Goal: Transaction & Acquisition: Purchase product/service

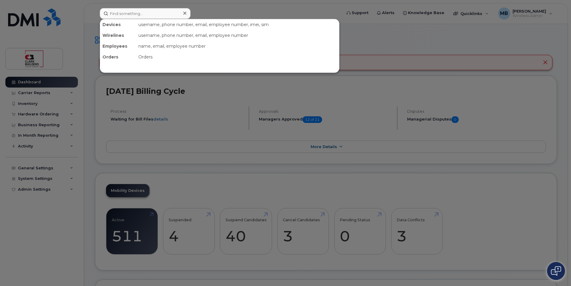
click at [86, 210] on div at bounding box center [285, 143] width 571 height 286
click at [123, 13] on input at bounding box center [145, 13] width 91 height 11
type input "Matthew"
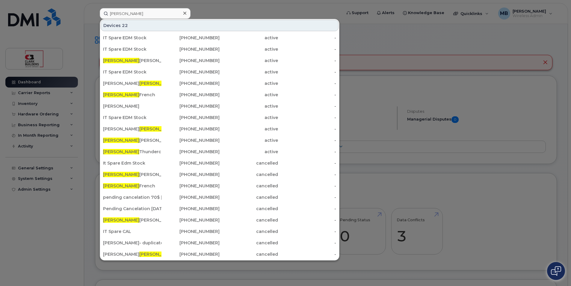
click at [240, 1] on div at bounding box center [285, 143] width 571 height 286
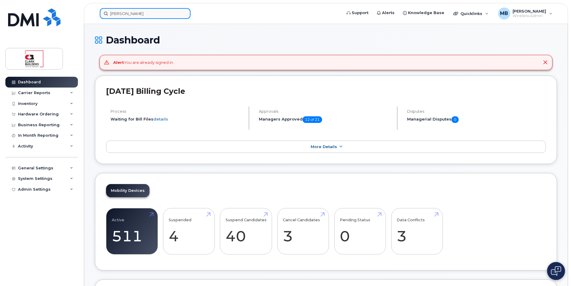
click at [139, 16] on input "Matthew" at bounding box center [145, 13] width 91 height 11
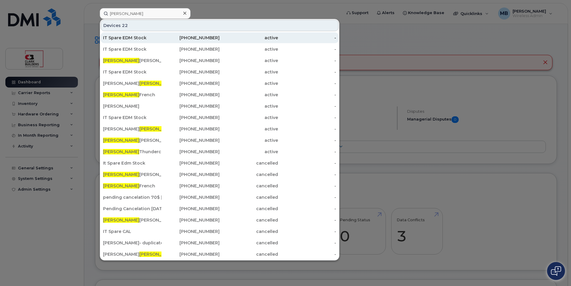
click at [138, 38] on div "IT Spare EDM Stock" at bounding box center [132, 38] width 58 height 6
drag, startPoint x: 138, startPoint y: 38, endPoint x: 166, endPoint y: 43, distance: 28.3
click at [138, 38] on div "IT Spare EDM Stock" at bounding box center [132, 38] width 58 height 6
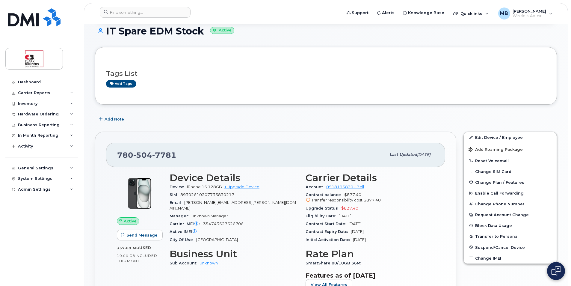
scroll to position [90, 0]
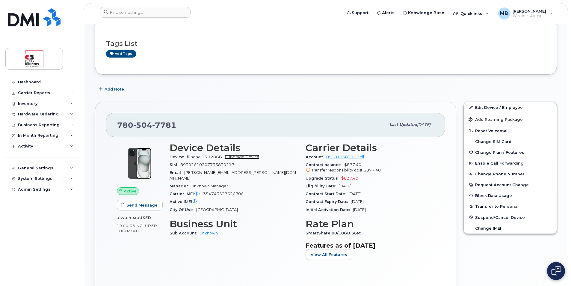
click at [248, 157] on link "+ Upgrade Device" at bounding box center [242, 157] width 35 height 4
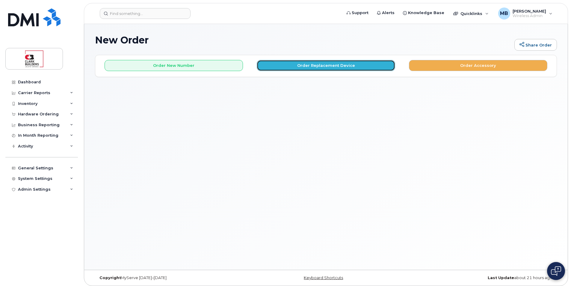
click at [337, 64] on button "Order Replacement Device" at bounding box center [326, 65] width 139 height 11
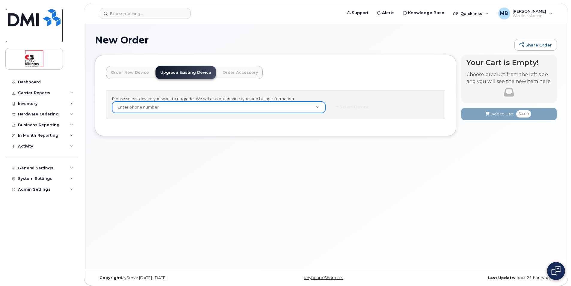
click at [40, 21] on img at bounding box center [34, 17] width 52 height 18
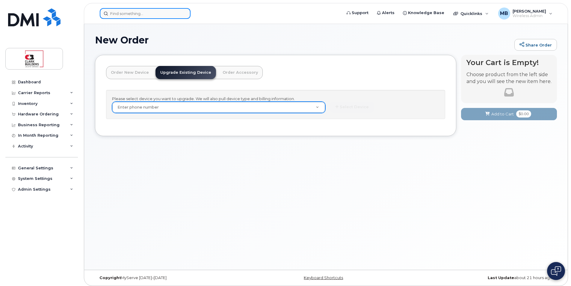
click at [135, 15] on input at bounding box center [145, 13] width 91 height 11
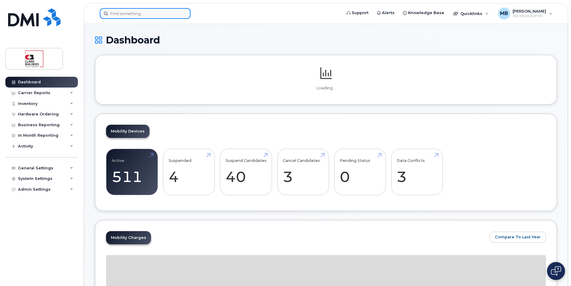
click at [133, 13] on input at bounding box center [145, 13] width 91 height 11
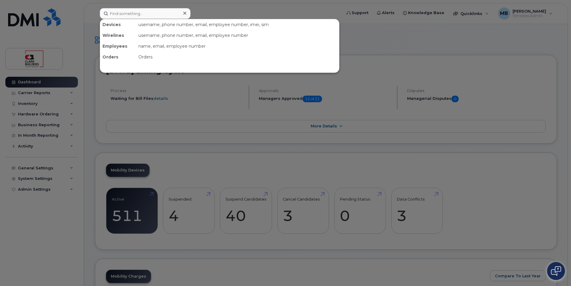
click at [230, 11] on div at bounding box center [285, 143] width 571 height 286
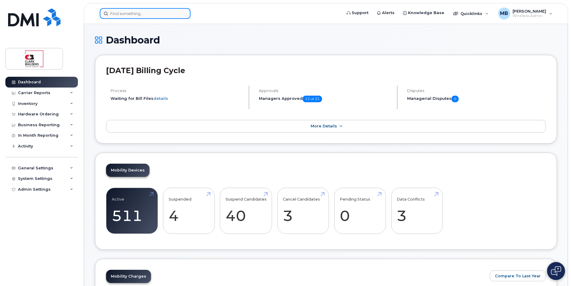
click at [119, 14] on input at bounding box center [145, 13] width 91 height 11
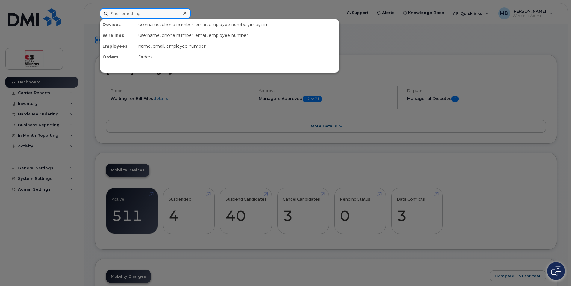
click at [119, 14] on input at bounding box center [145, 13] width 91 height 11
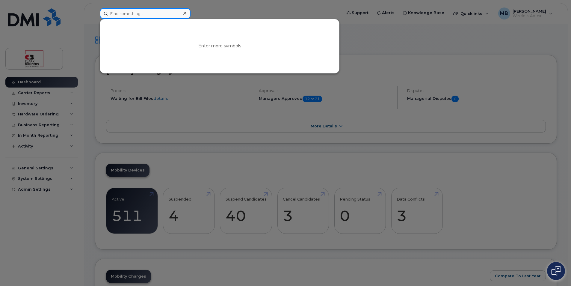
click at [120, 14] on input at bounding box center [145, 13] width 91 height 11
click at [122, 13] on input at bounding box center [145, 13] width 91 height 11
paste input "n"
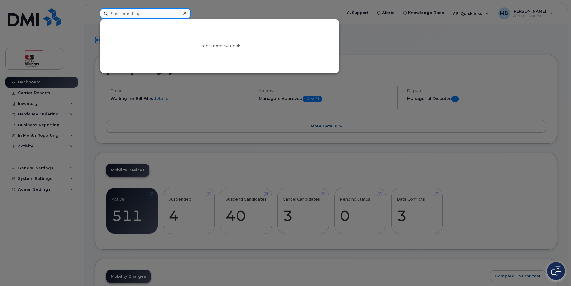
click at [121, 16] on input at bounding box center [145, 13] width 91 height 11
click at [120, 16] on input at bounding box center [145, 13] width 91 height 11
type input "nico"
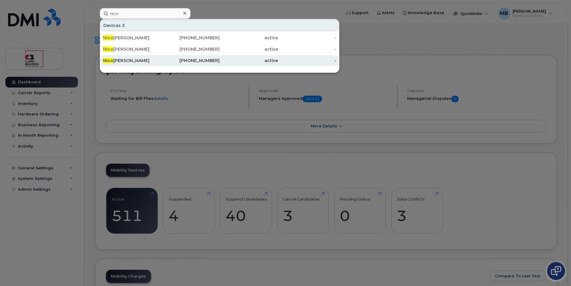
click at [132, 61] on div "Nico Conforti" at bounding box center [132, 61] width 58 height 6
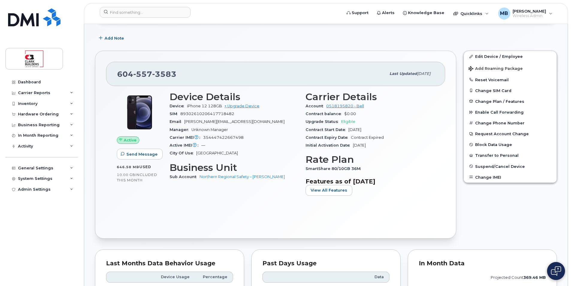
scroll to position [60, 0]
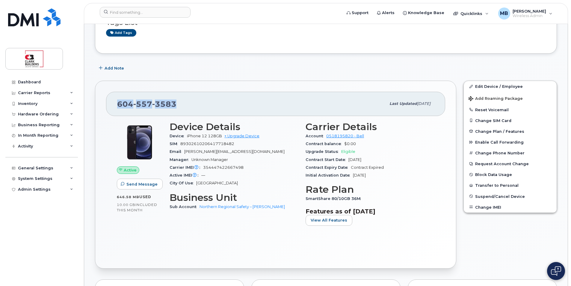
drag, startPoint x: 169, startPoint y: 104, endPoint x: 109, endPoint y: 100, distance: 59.8
click at [109, 100] on div "604 557 3583 Last updated Apr 22, 2025" at bounding box center [275, 104] width 339 height 24
copy span "604 557 3583"
click at [250, 136] on link "+ Upgrade Device" at bounding box center [242, 136] width 35 height 4
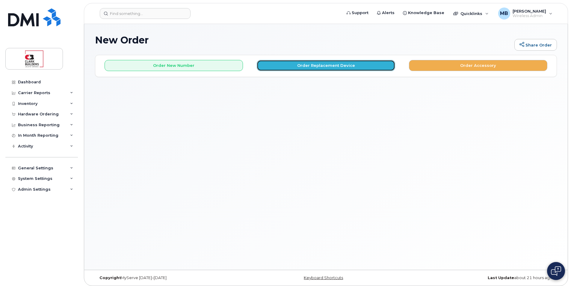
click at [315, 68] on button "Order Replacement Device" at bounding box center [326, 65] width 139 height 11
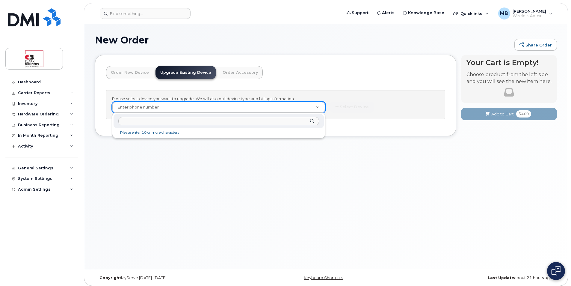
click at [155, 120] on input "text" at bounding box center [218, 121] width 201 height 9
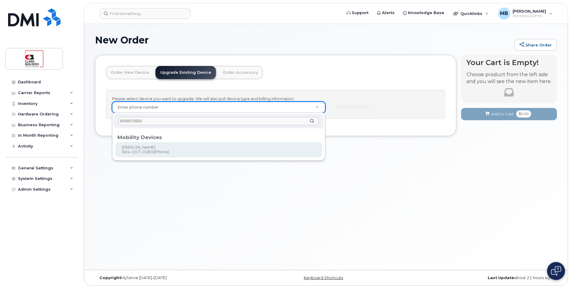
type input "6045573583"
type input "906561"
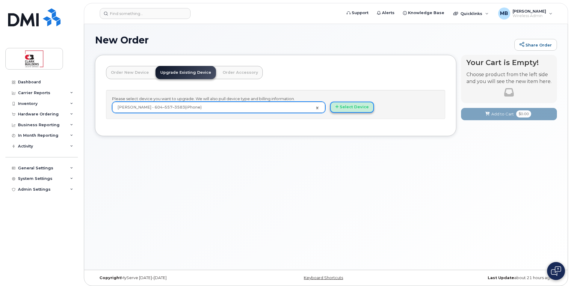
click at [344, 109] on button "Select Device" at bounding box center [352, 107] width 44 height 11
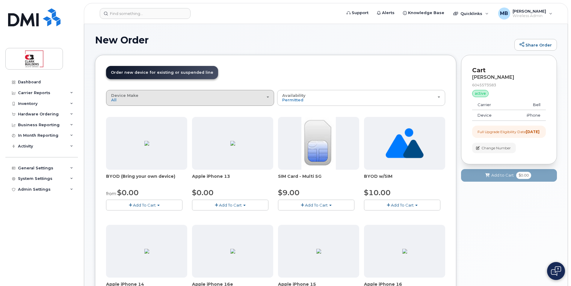
click at [252, 98] on div "Device Make All Aircard iPhone Tablet Unknown" at bounding box center [190, 97] width 158 height 9
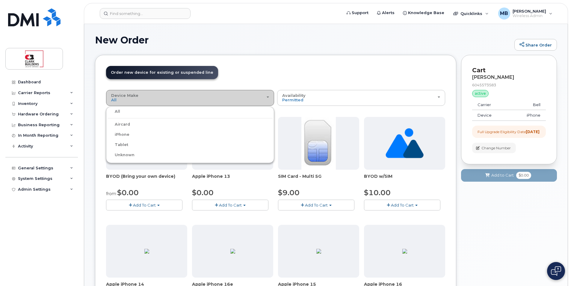
click at [252, 98] on div "Device Make All Aircard iPhone Tablet Unknown" at bounding box center [190, 97] width 158 height 9
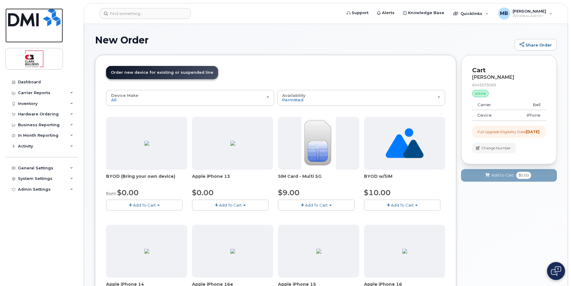
click at [55, 28] on link at bounding box center [34, 25] width 58 height 34
click at [50, 22] on img at bounding box center [34, 17] width 52 height 18
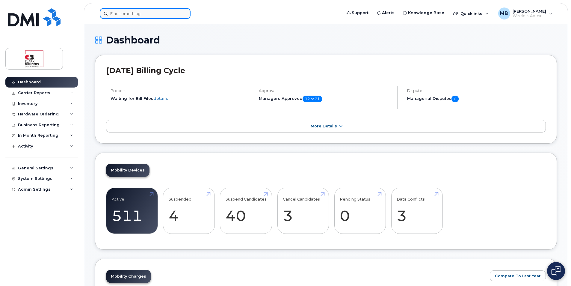
click at [124, 16] on input at bounding box center [145, 13] width 91 height 11
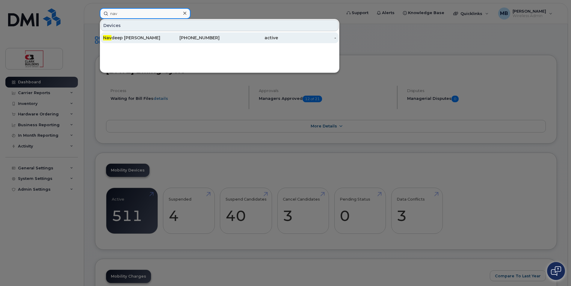
type input "nav"
click at [139, 40] on div "Nav deep Sekhon" at bounding box center [132, 38] width 58 height 6
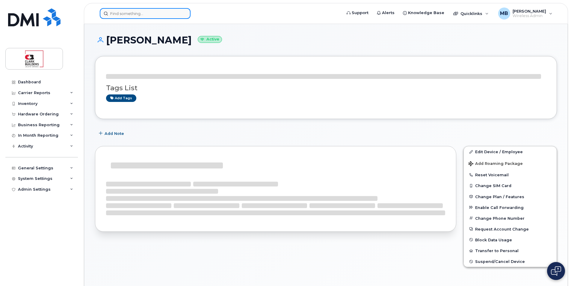
click at [158, 14] on input at bounding box center [145, 13] width 91 height 11
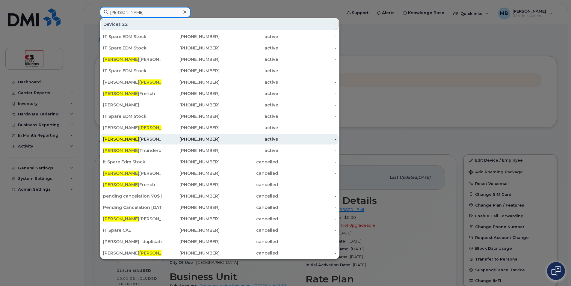
type input "matthew"
drag, startPoint x: 133, startPoint y: 139, endPoint x: 143, endPoint y: 137, distance: 10.3
click at [133, 139] on div "Matthew Buttrey" at bounding box center [132, 139] width 58 height 6
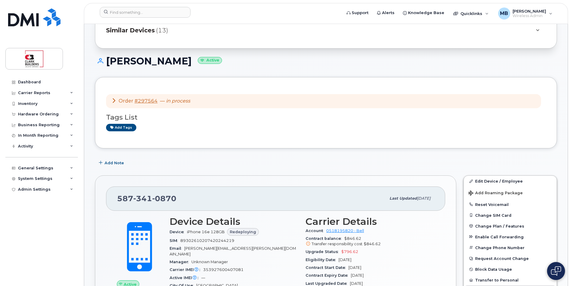
scroll to position [60, 0]
